Goal: Information Seeking & Learning: Learn about a topic

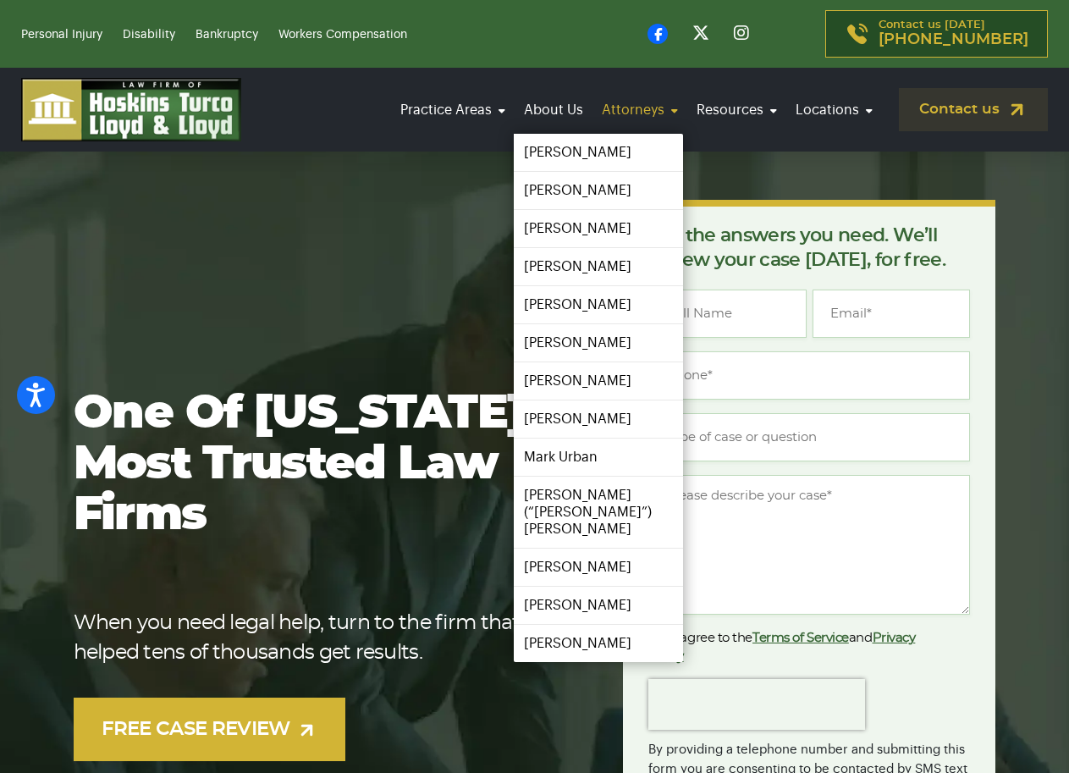
click at [625, 105] on link "Attorneys" at bounding box center [640, 109] width 86 height 47
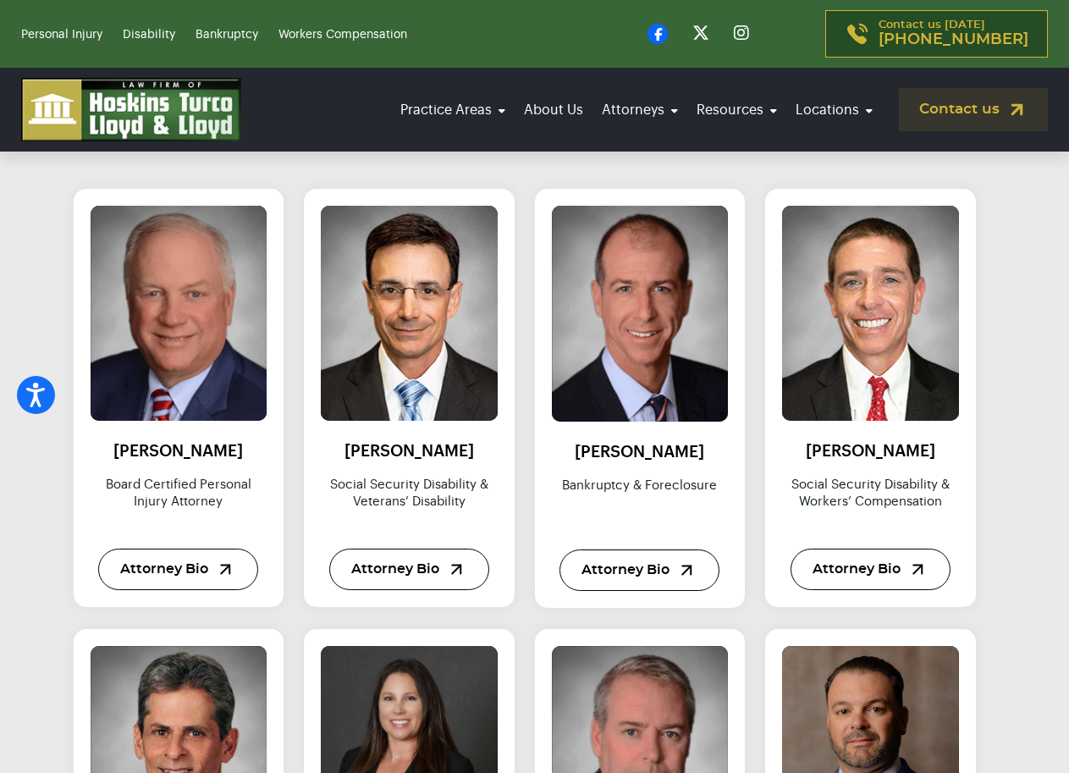
scroll to position [762, 0]
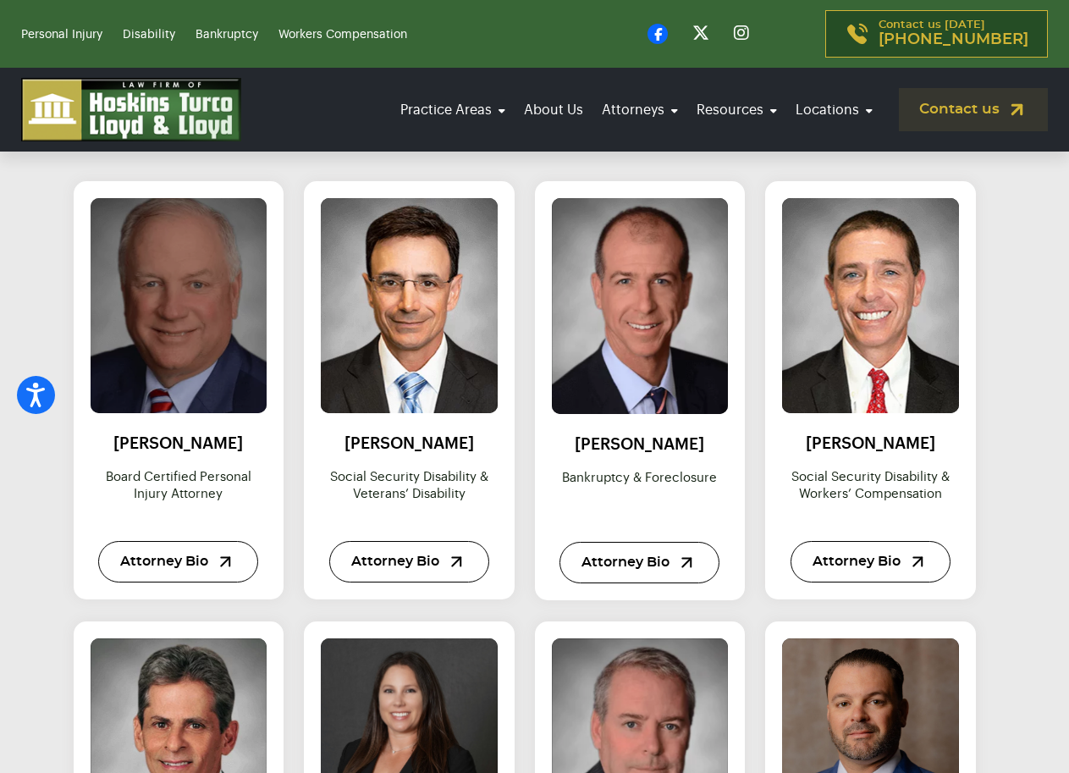
click at [164, 412] on img at bounding box center [178, 305] width 194 height 237
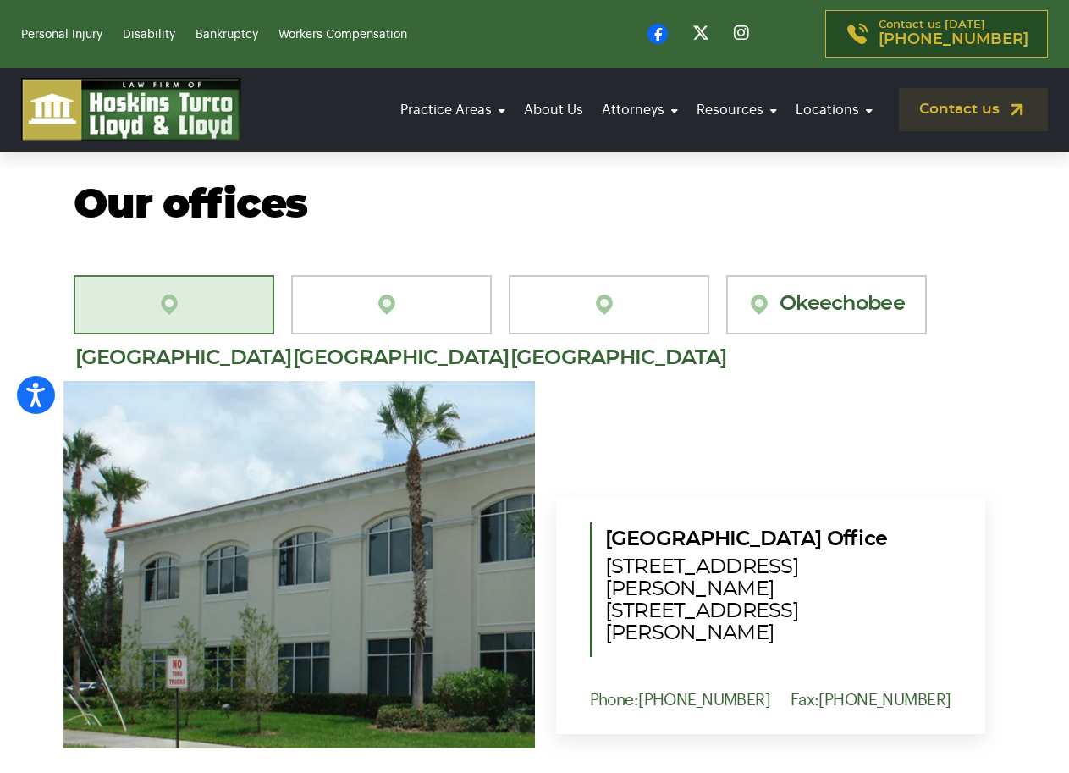
scroll to position [677, 0]
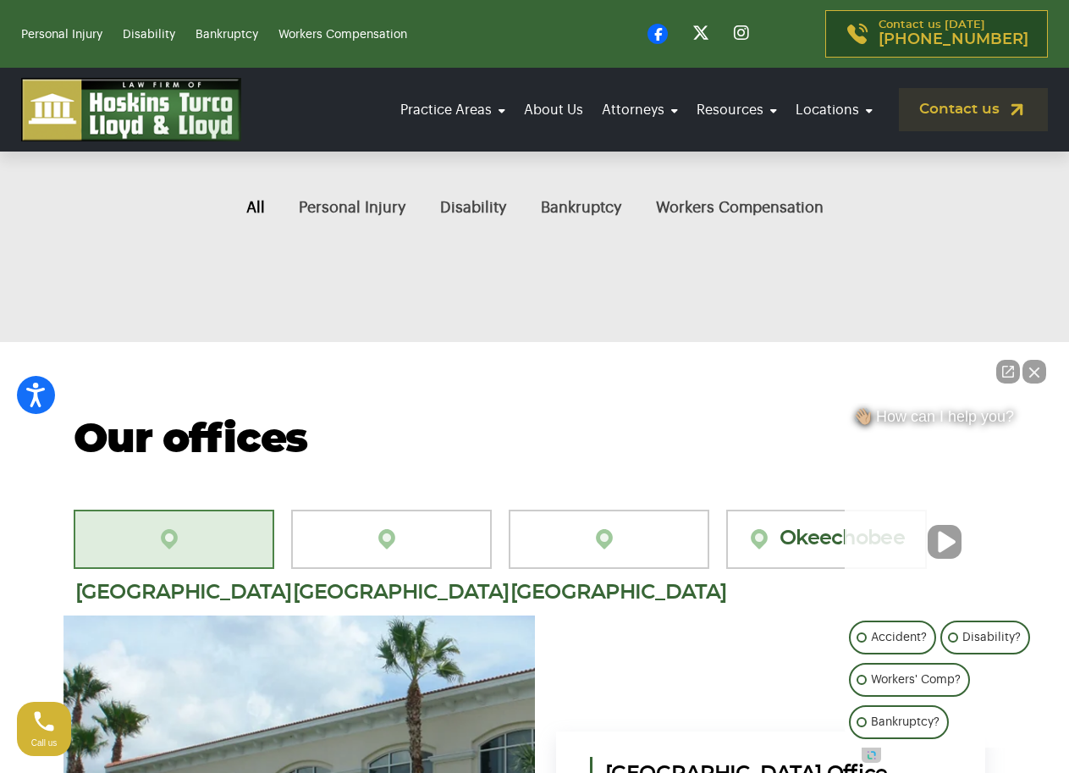
click at [1034, 372] on button "Close Intaker Chat Widget" at bounding box center [1034, 372] width 24 height 24
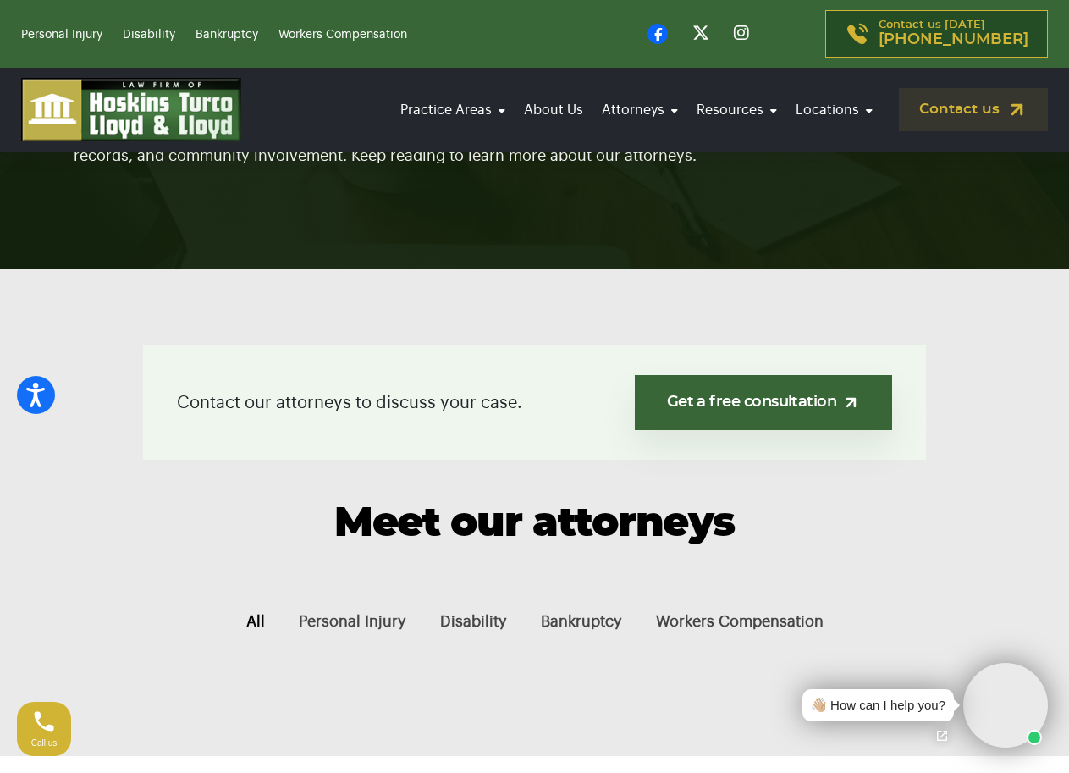
scroll to position [508, 0]
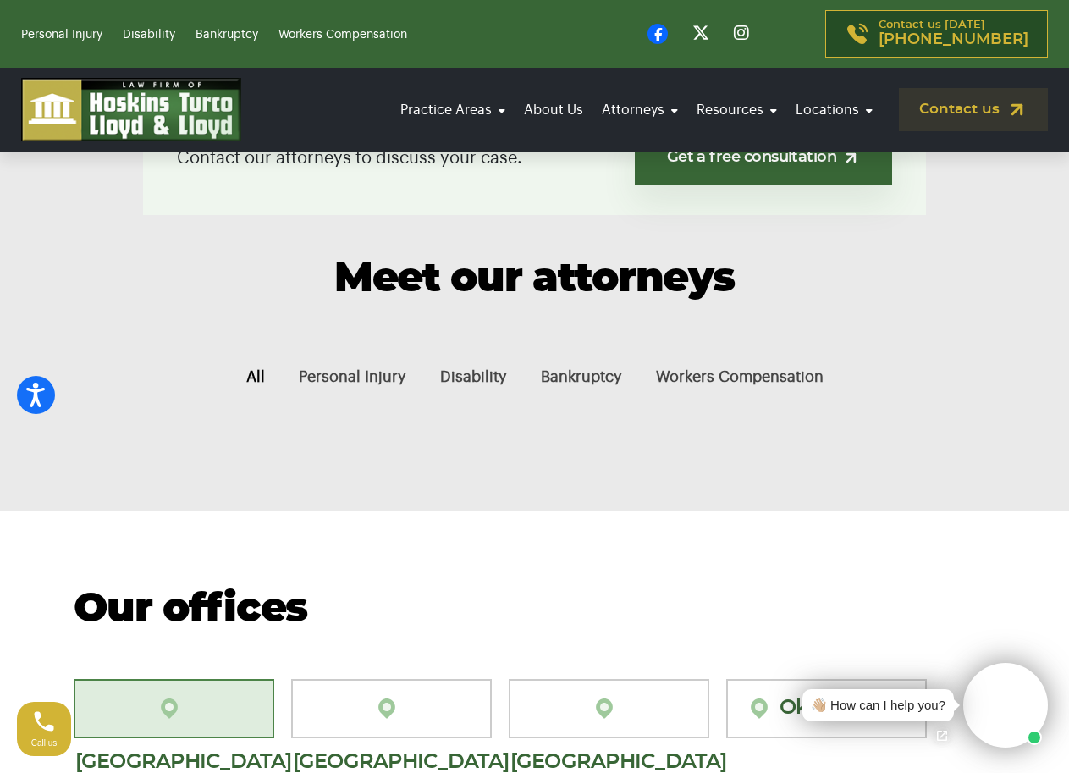
click at [256, 374] on button "All" at bounding box center [255, 377] width 52 height 57
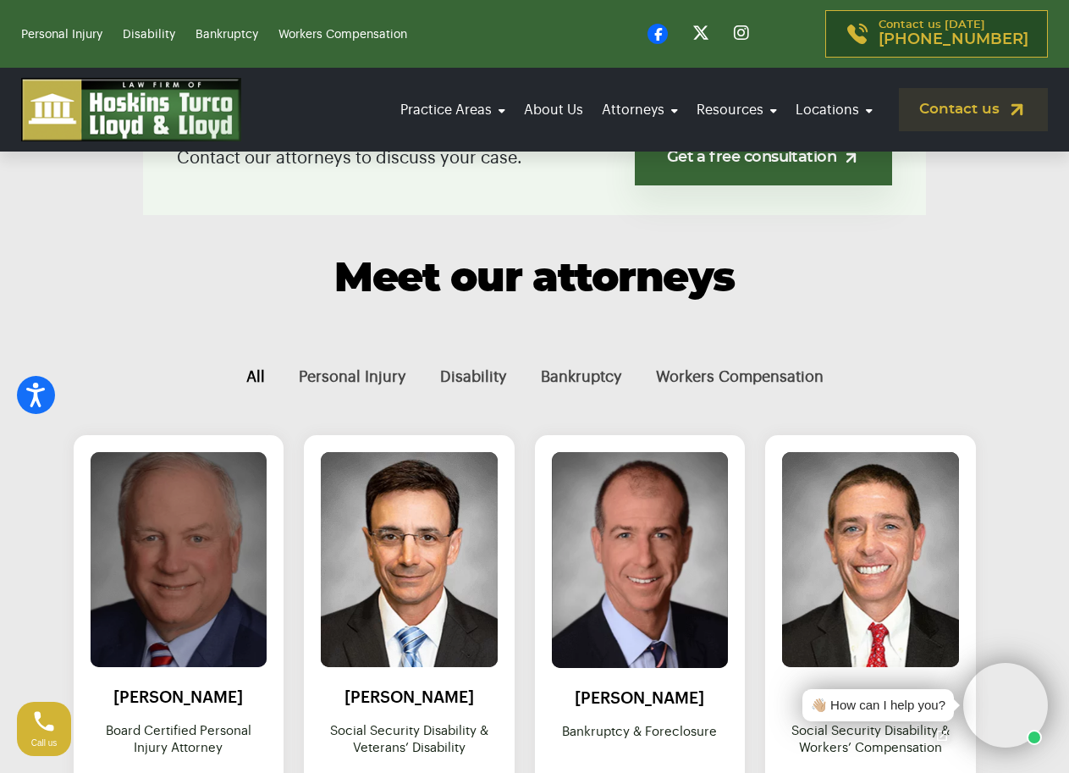
click at [190, 538] on img at bounding box center [178, 559] width 194 height 237
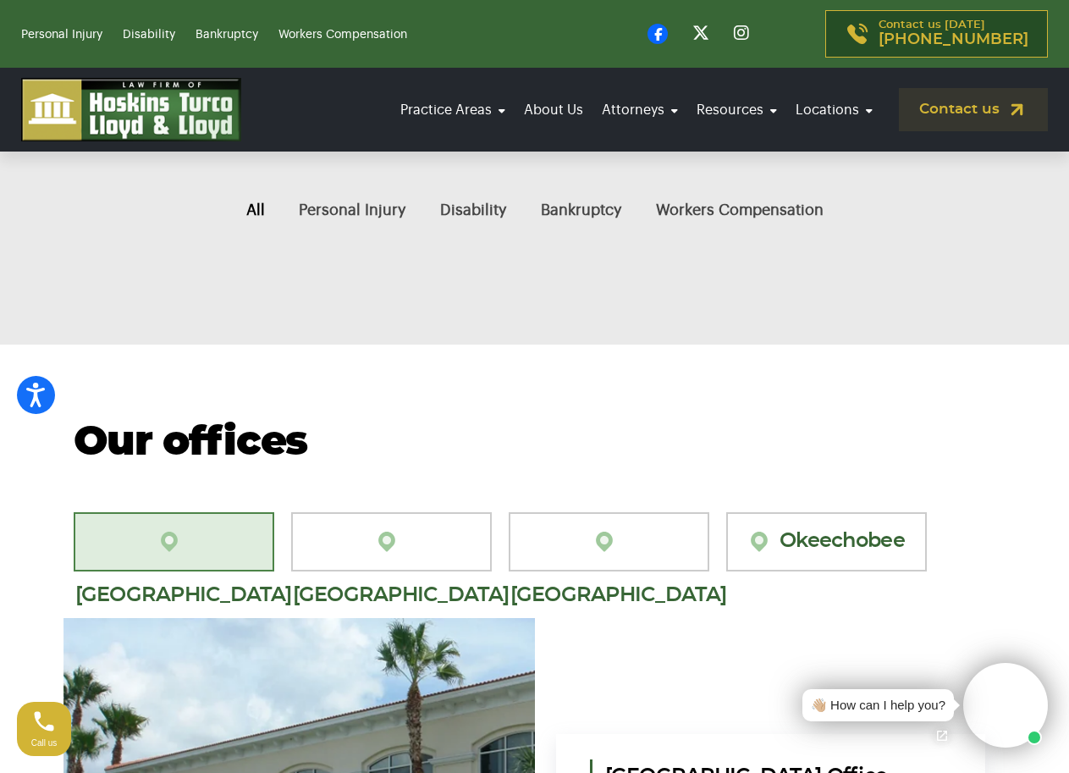
scroll to position [677, 0]
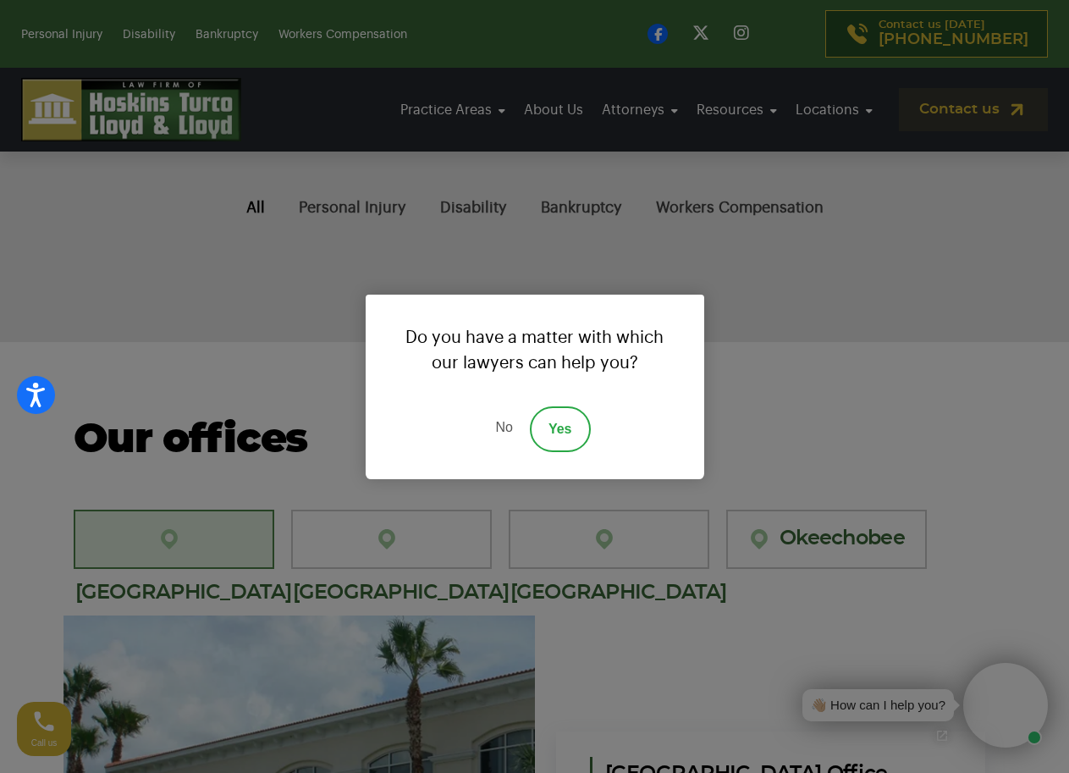
click at [262, 205] on div "Do you have a matter with which our lawyers can help you? No Yes" at bounding box center [534, 386] width 1069 height 773
click at [506, 432] on link "No" at bounding box center [503, 429] width 51 height 46
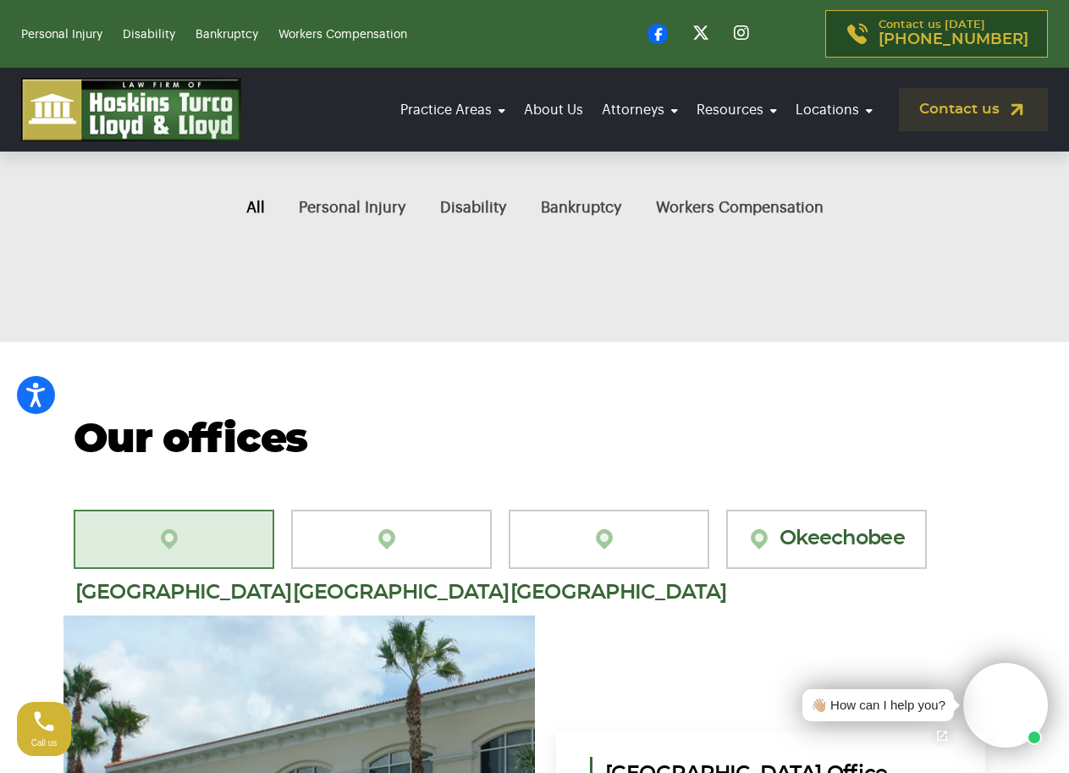
click at [251, 196] on button "All" at bounding box center [255, 207] width 52 height 57
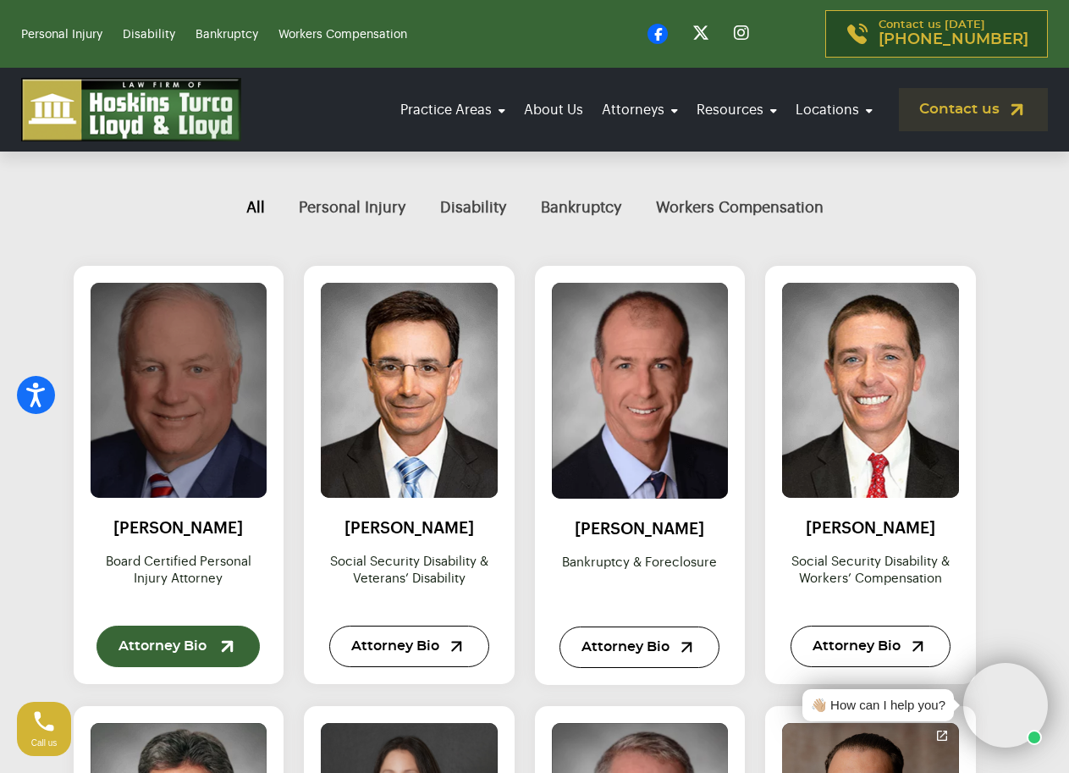
click at [185, 655] on link "Attorney Bio" at bounding box center [177, 645] width 163 height 41
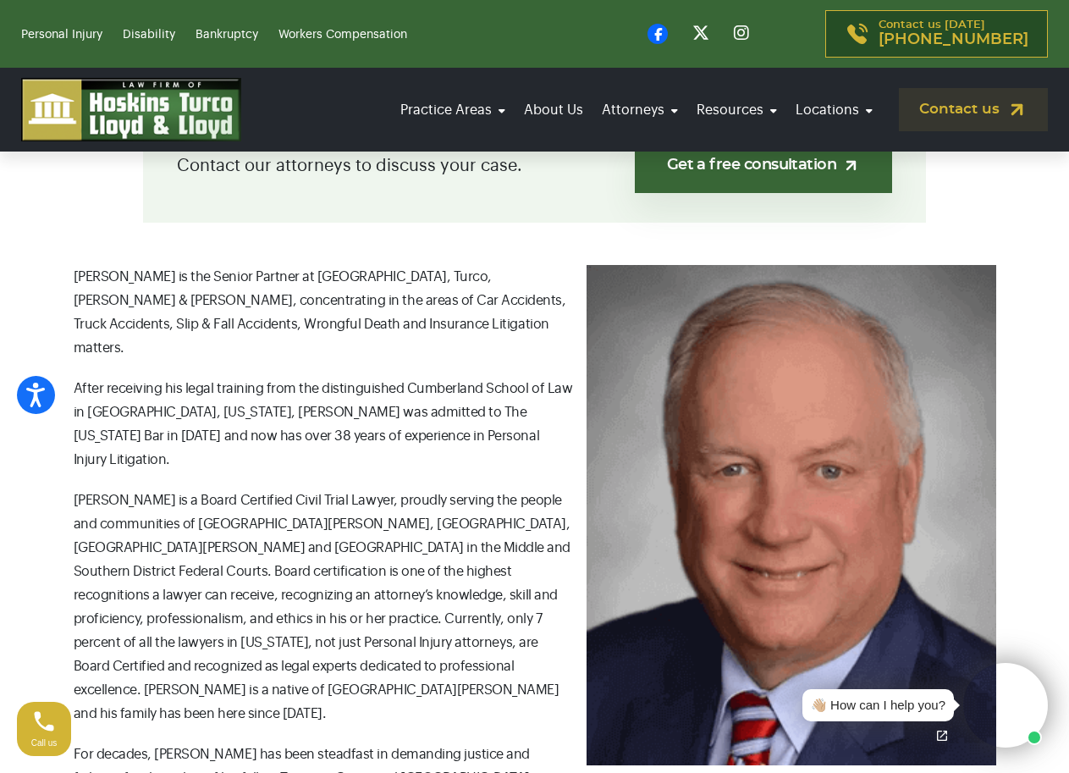
scroll to position [508, 0]
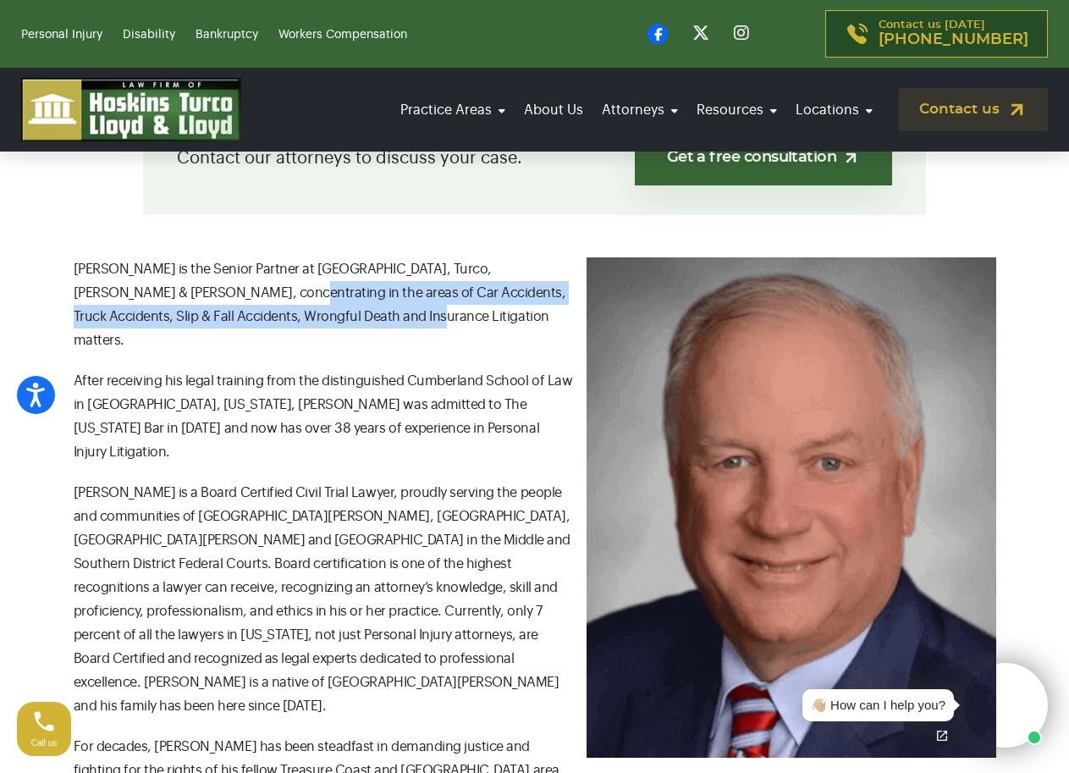
drag, startPoint x: 163, startPoint y: 289, endPoint x: 335, endPoint y: 317, distance: 174.2
click at [335, 317] on p "[PERSON_NAME] is the Senior Partner at [GEOGRAPHIC_DATA], Turco, [PERSON_NAME] …" at bounding box center [535, 304] width 923 height 95
copy p "Car Accidents, Truck Accidents, Slip & Fall Accidents, Wrongful Death and Insur…"
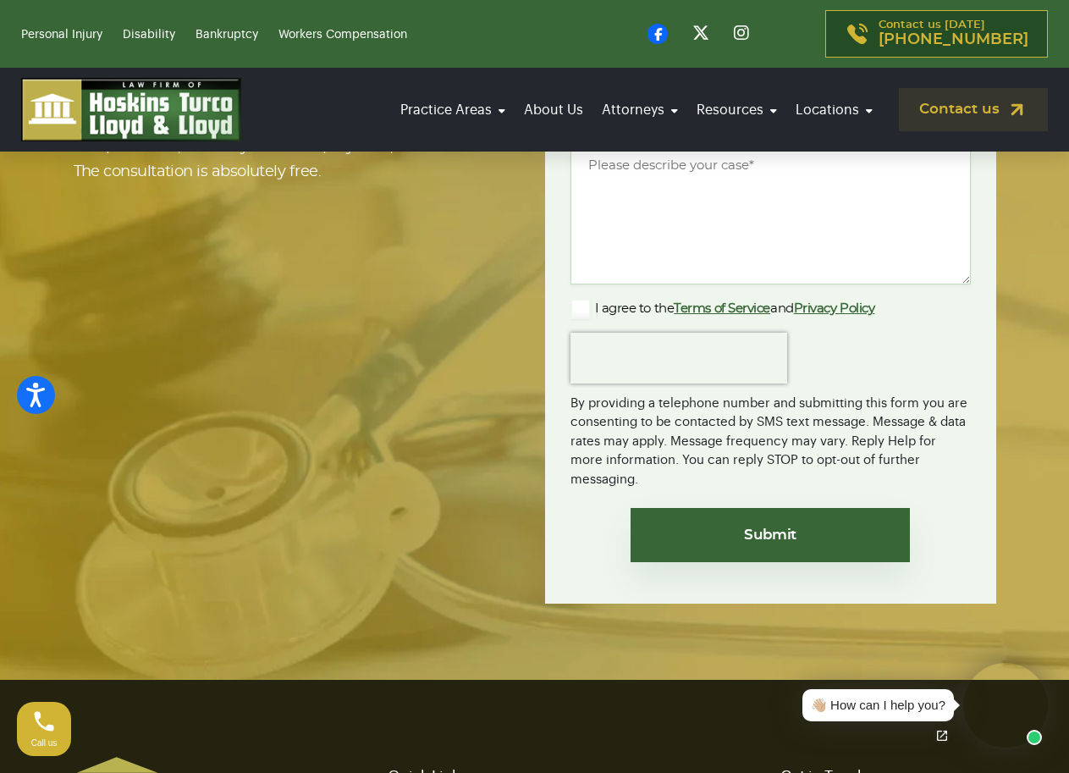
scroll to position [4228, 0]
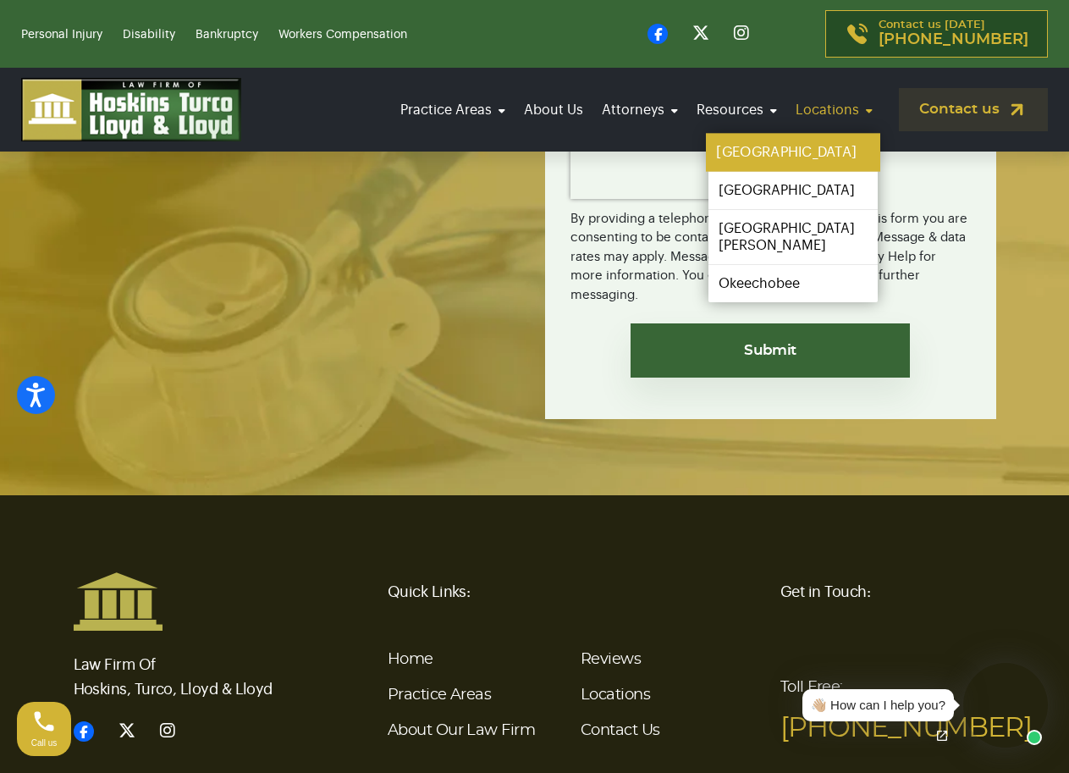
click at [785, 146] on link "[GEOGRAPHIC_DATA]" at bounding box center [793, 153] width 174 height 38
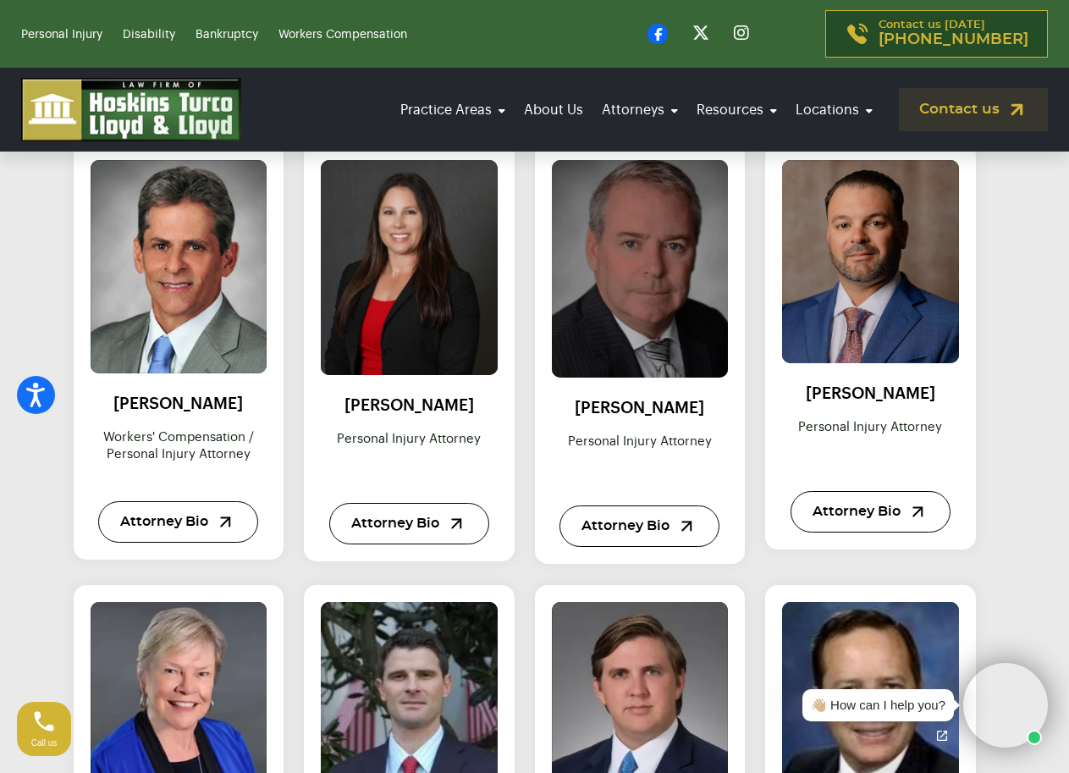
scroll to position [1270, 0]
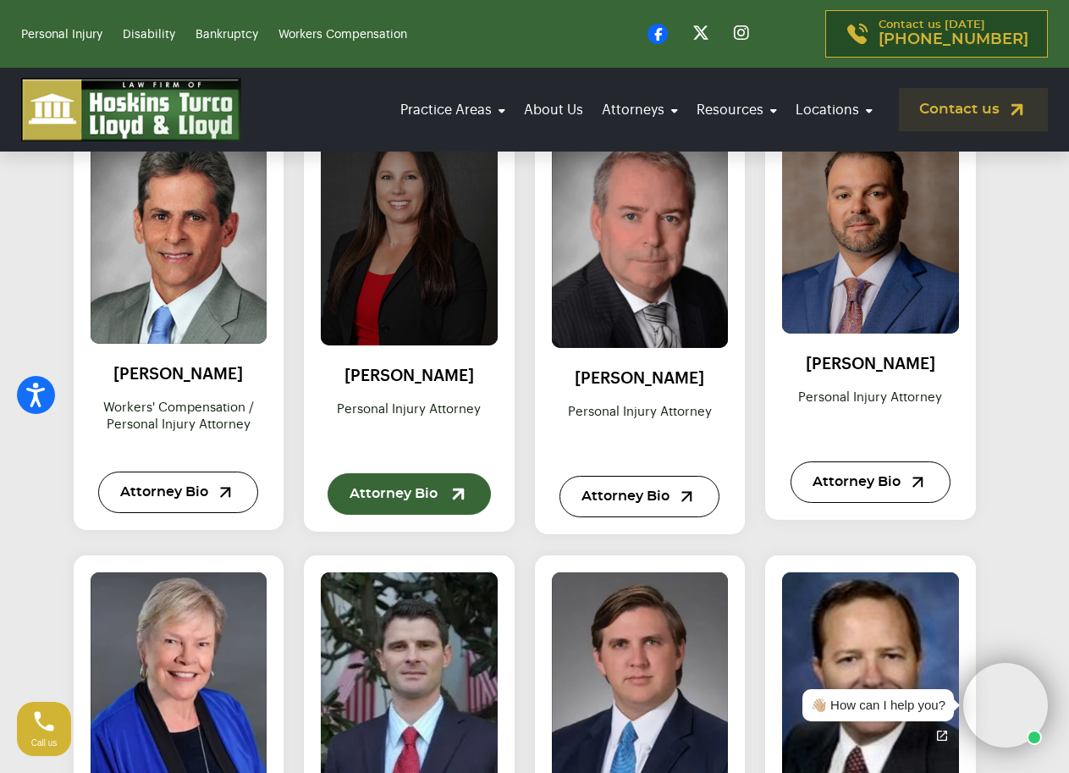
click at [423, 486] on link "Attorney Bio" at bounding box center [409, 493] width 163 height 41
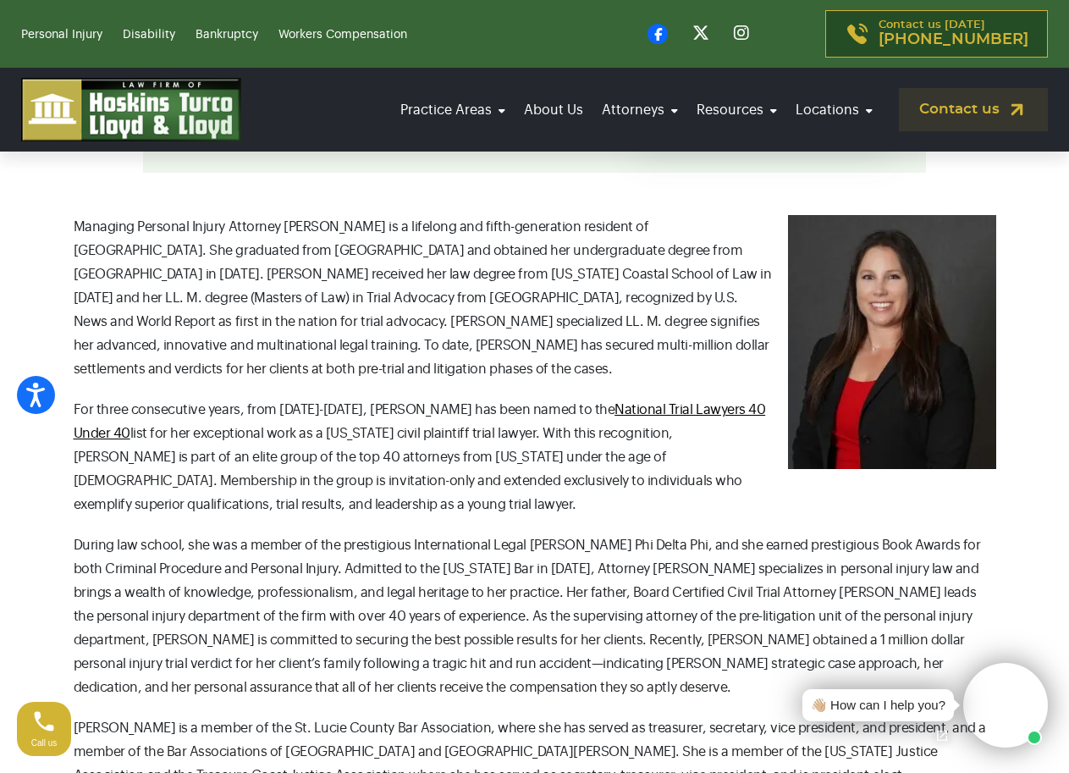
scroll to position [592, 0]
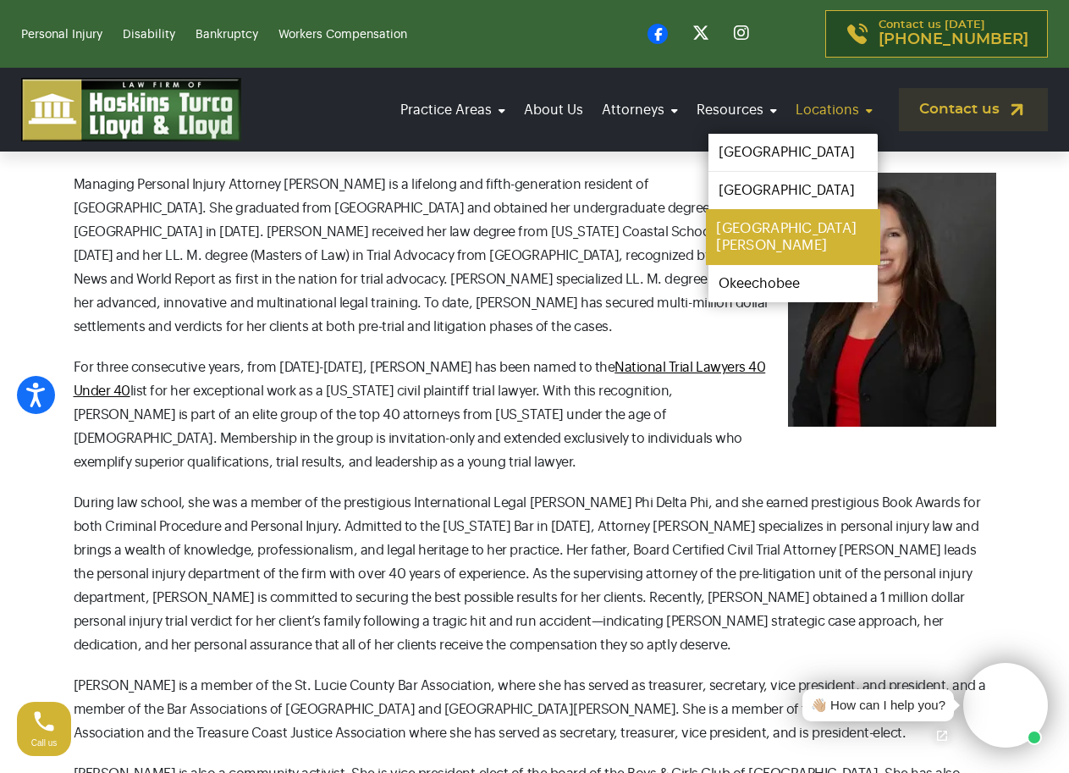
click at [773, 219] on link "[GEOGRAPHIC_DATA][PERSON_NAME]" at bounding box center [793, 237] width 174 height 56
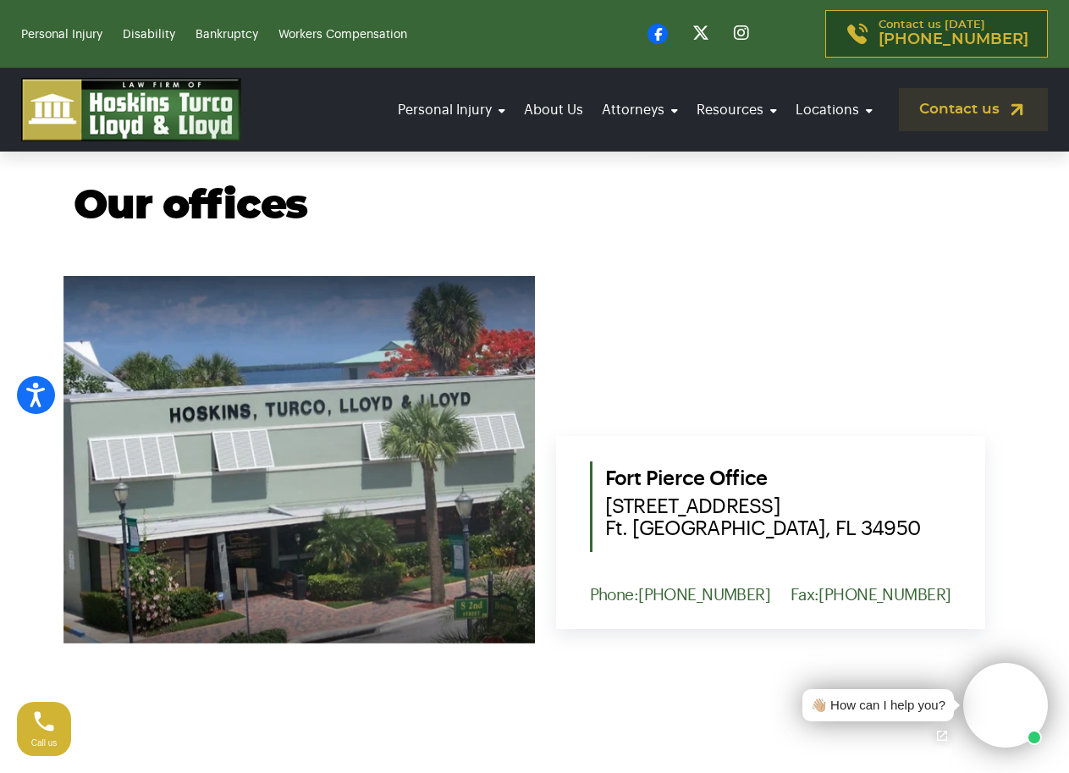
scroll to position [846, 0]
